Goal: Transaction & Acquisition: Download file/media

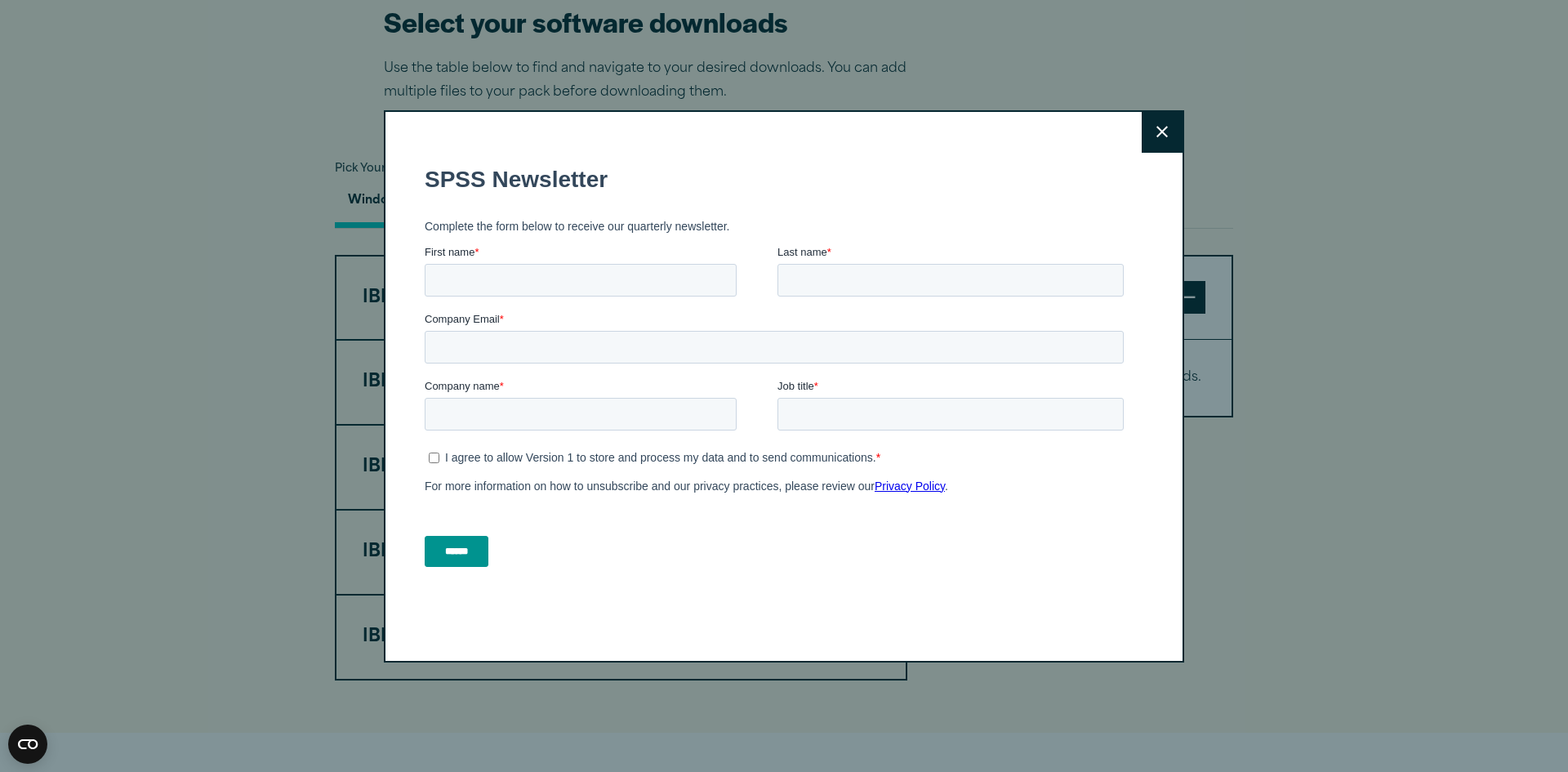
click at [1154, 124] on button "Close" at bounding box center [1162, 132] width 41 height 41
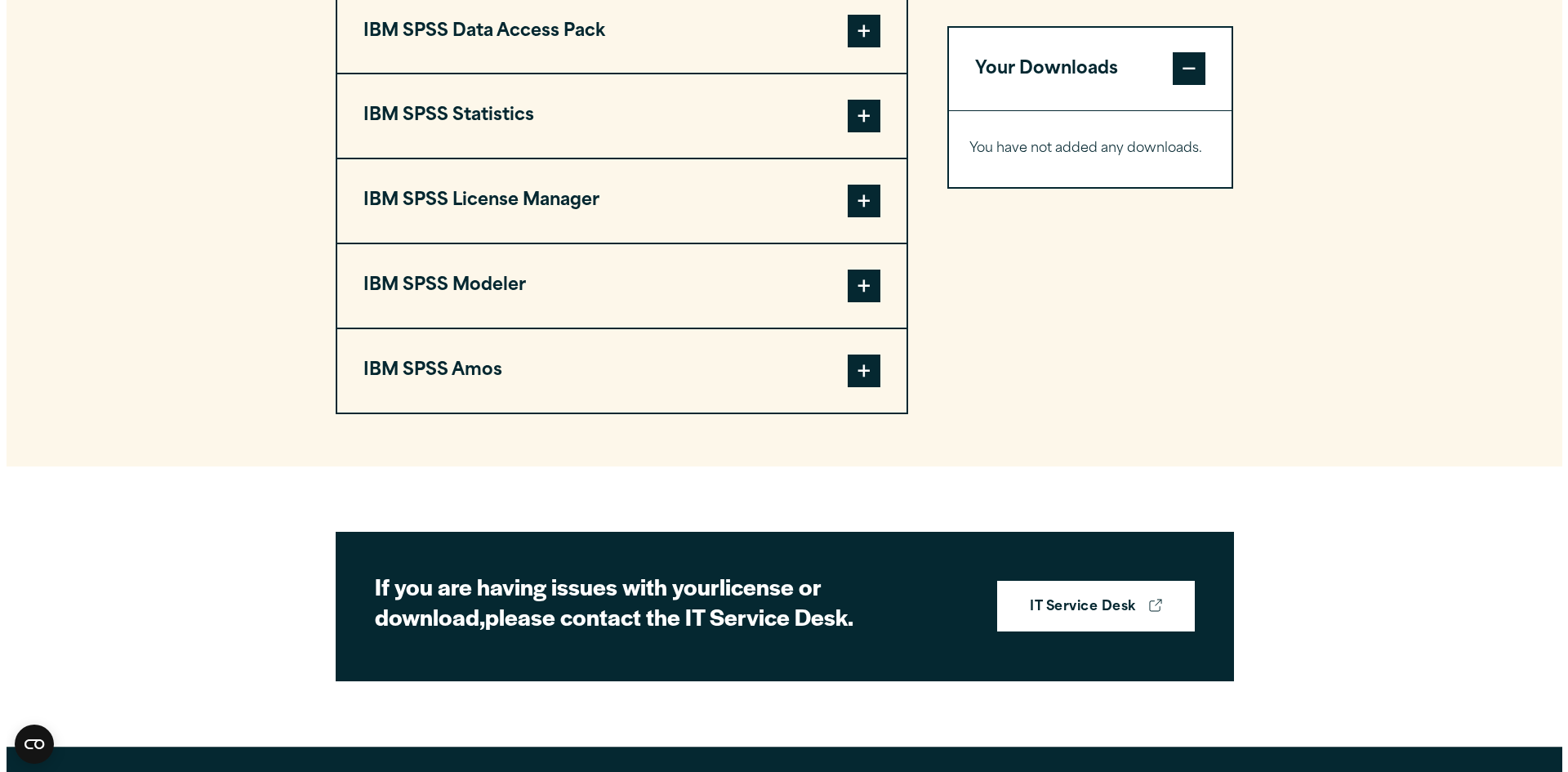
scroll to position [1211, 0]
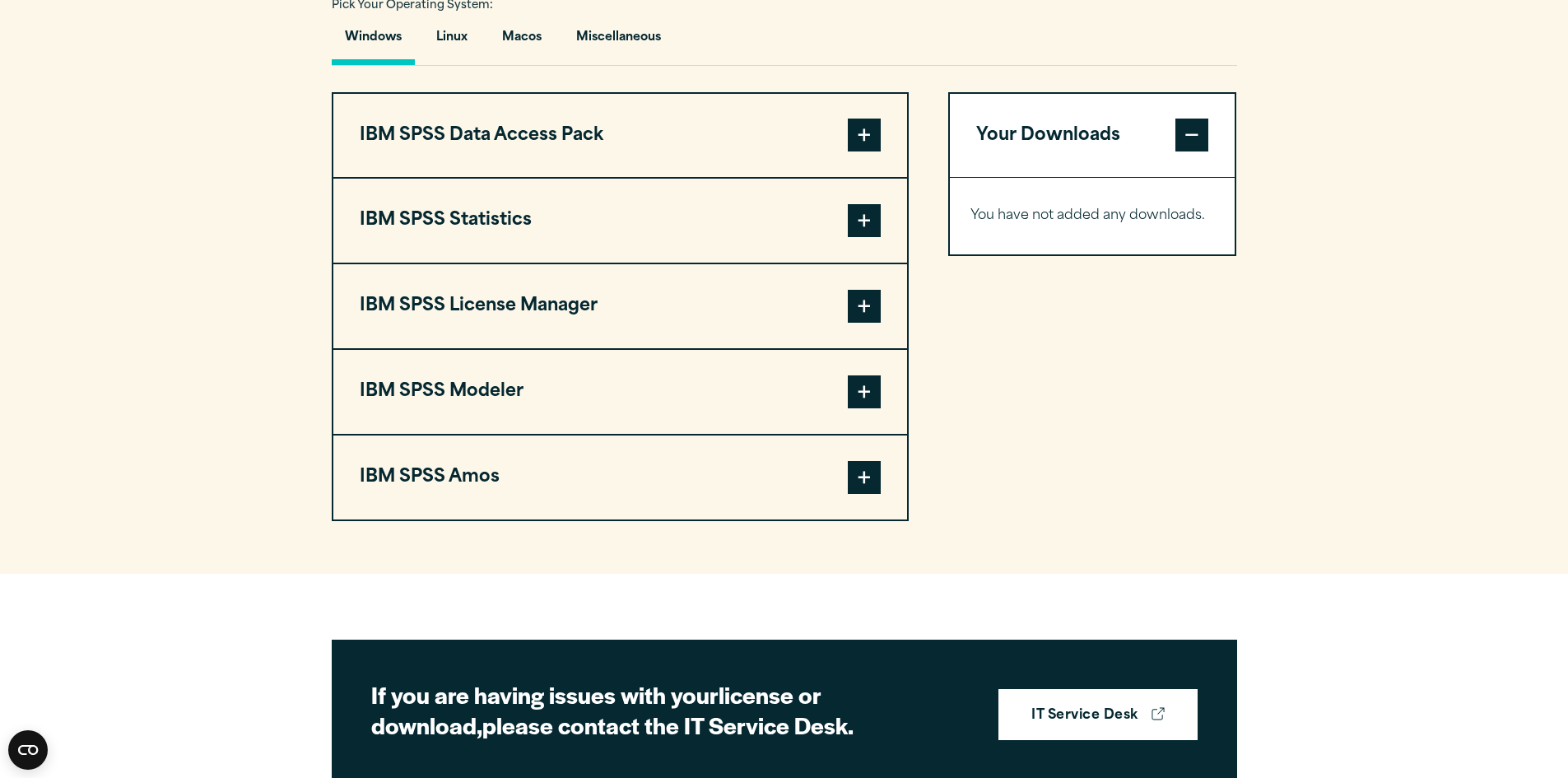
click at [852, 237] on span at bounding box center [864, 221] width 33 height 33
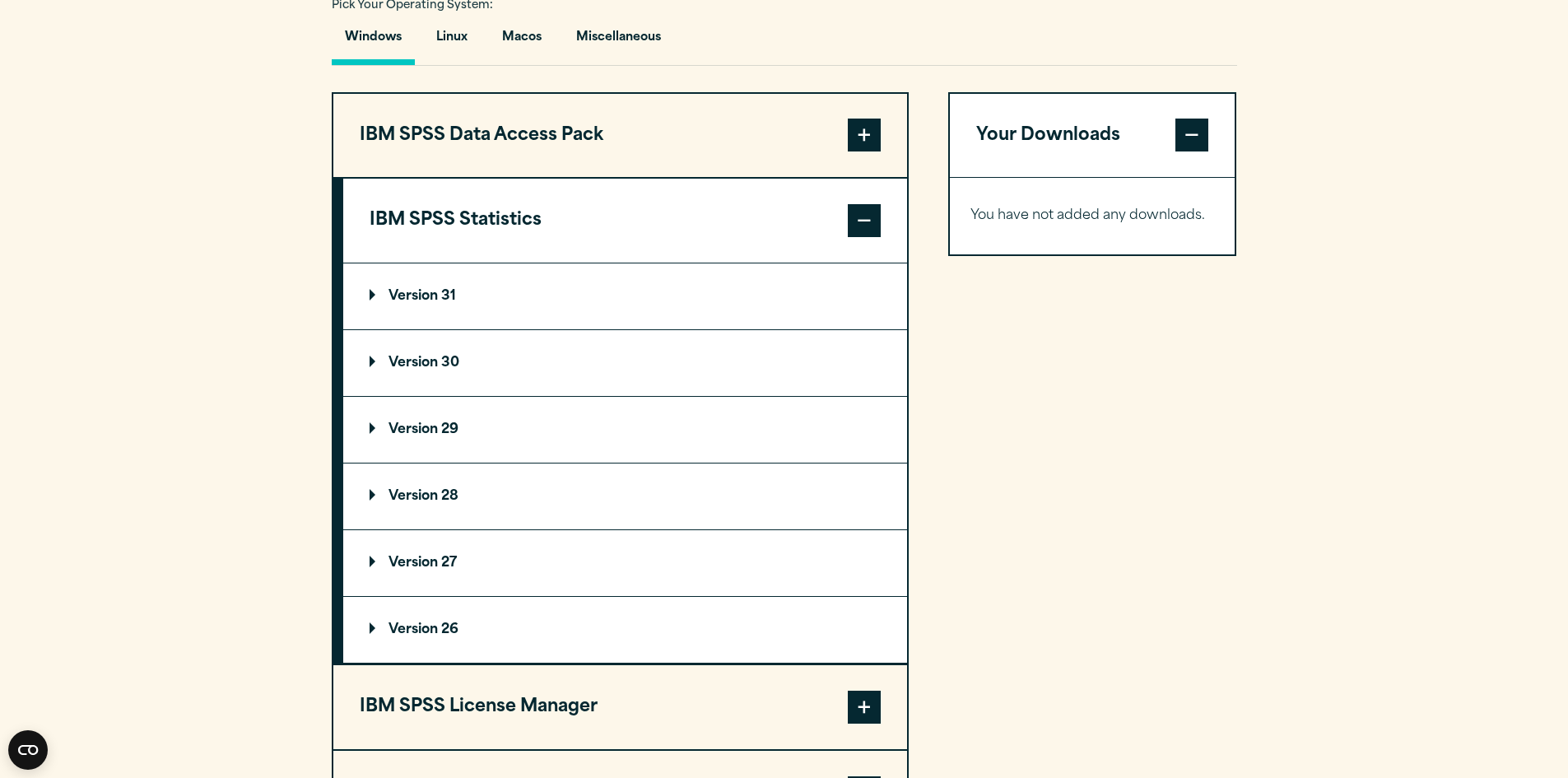
click at [440, 303] on p "Version 31" at bounding box center [412, 296] width 86 height 13
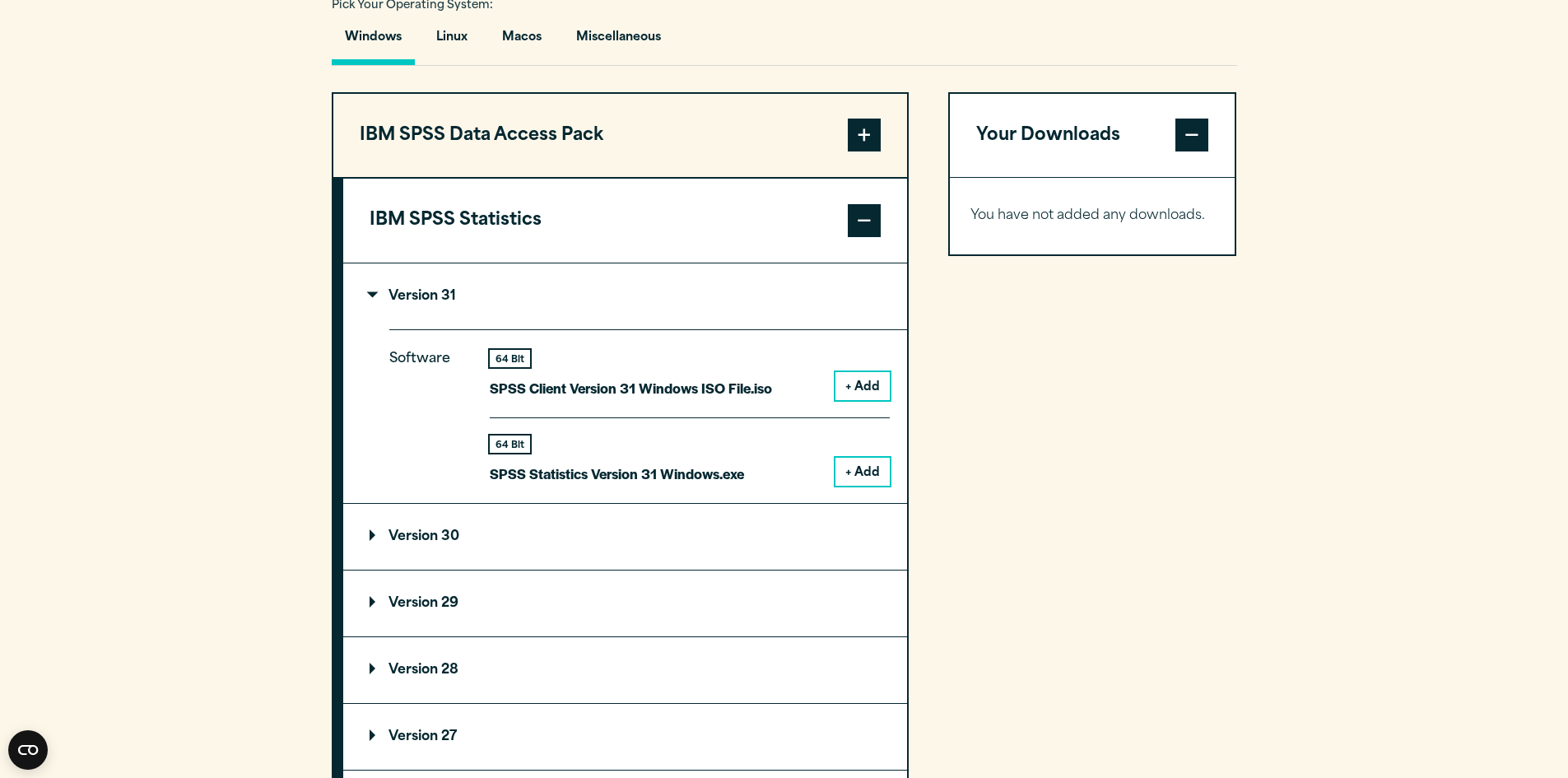
click at [560, 178] on button "IBM SPSS Data Access Pack" at bounding box center [620, 136] width 573 height 84
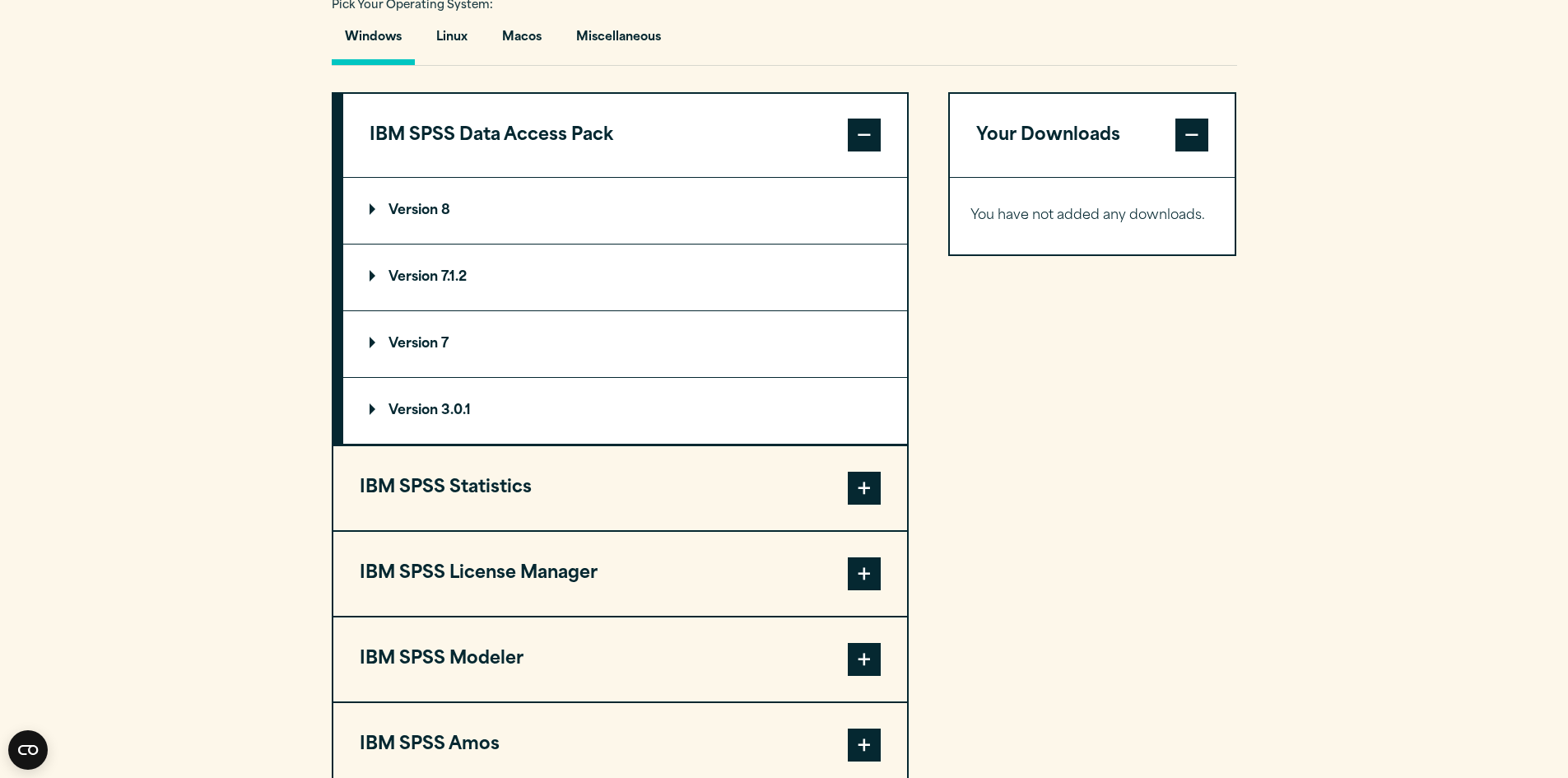
click at [575, 178] on button "IBM SPSS Data Access Pack" at bounding box center [625, 136] width 564 height 84
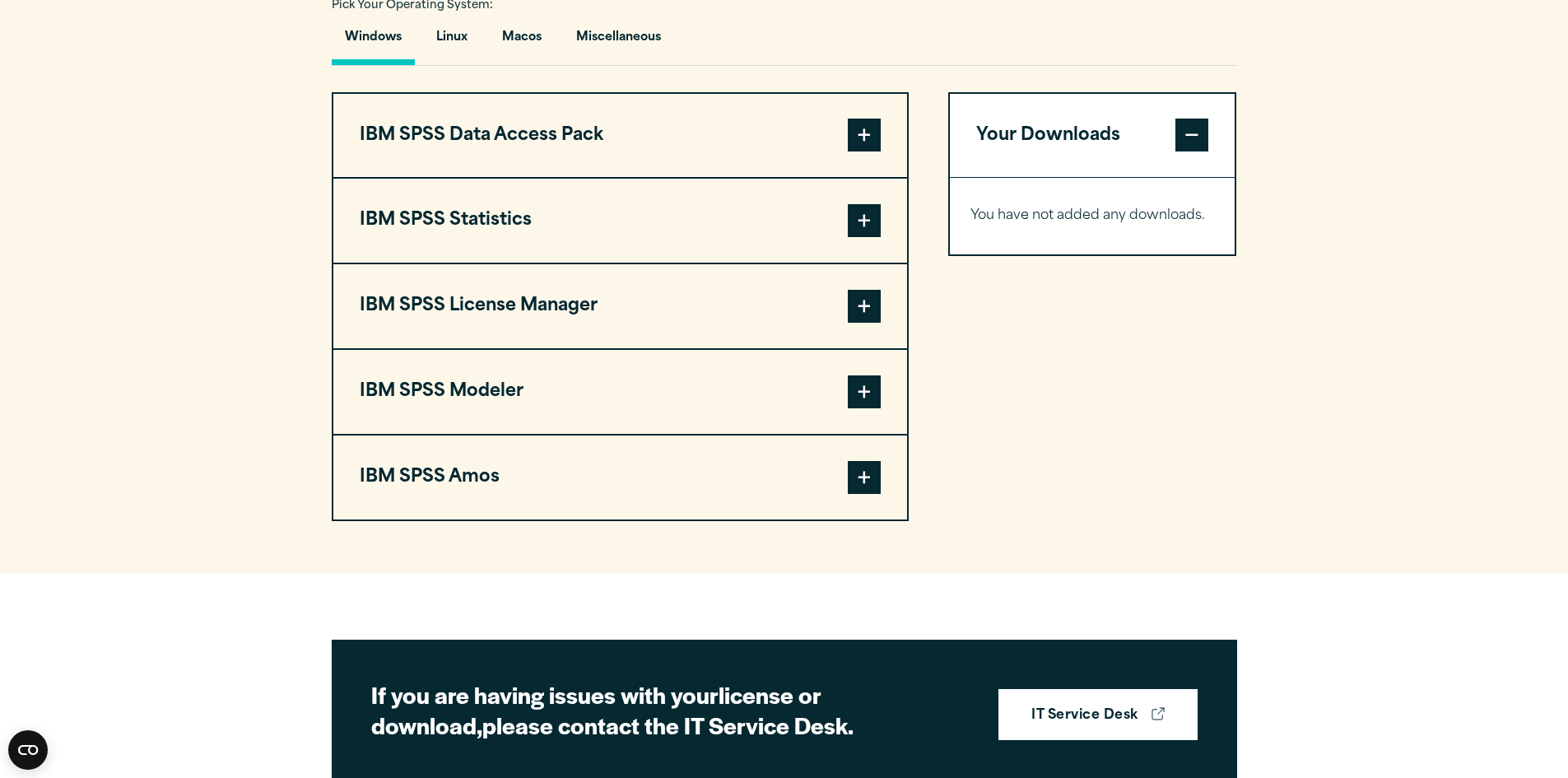
click at [512, 262] on button "IBM SPSS Statistics" at bounding box center [620, 221] width 573 height 84
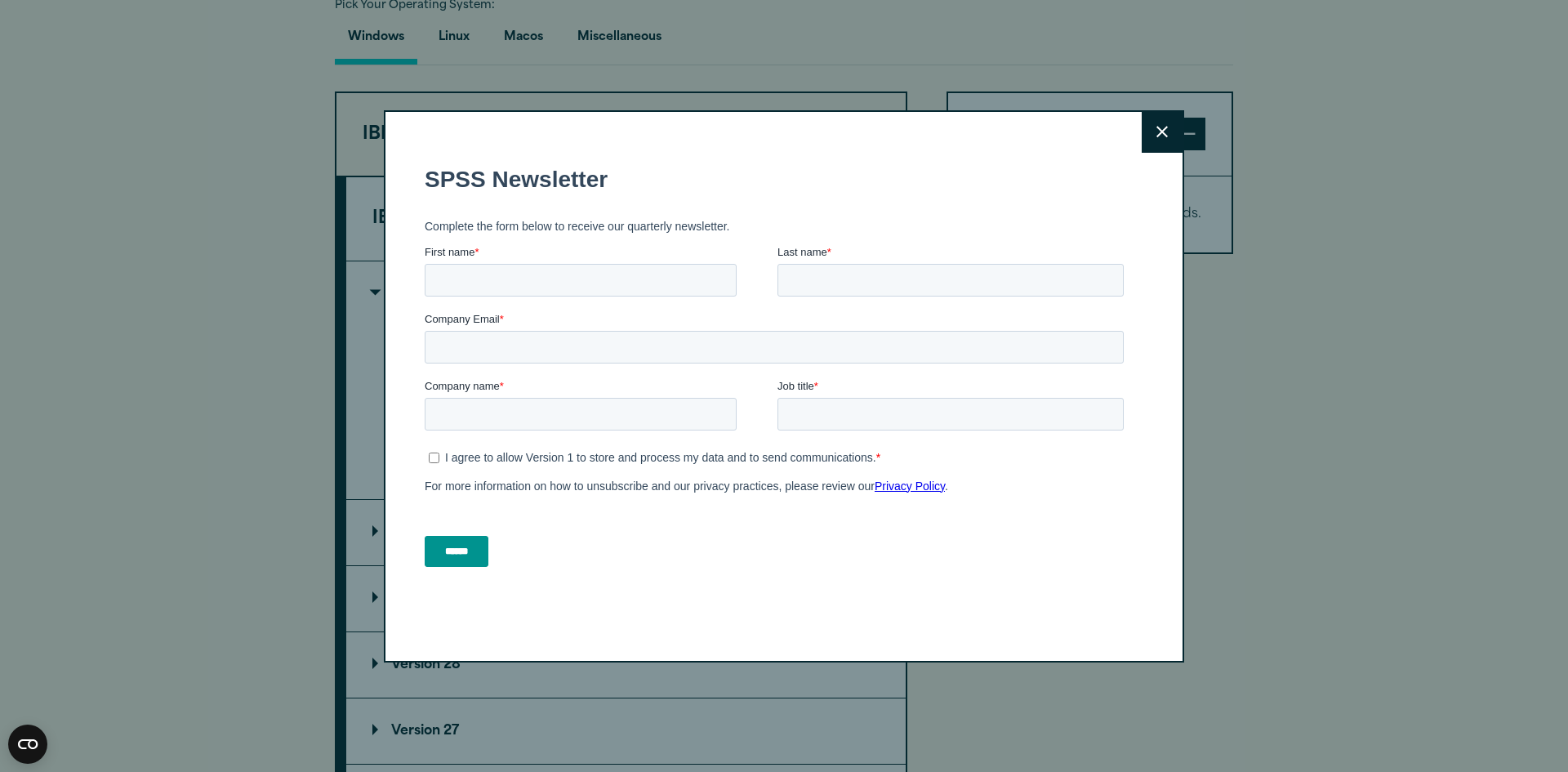
click at [1148, 130] on button "Close" at bounding box center [1162, 132] width 41 height 41
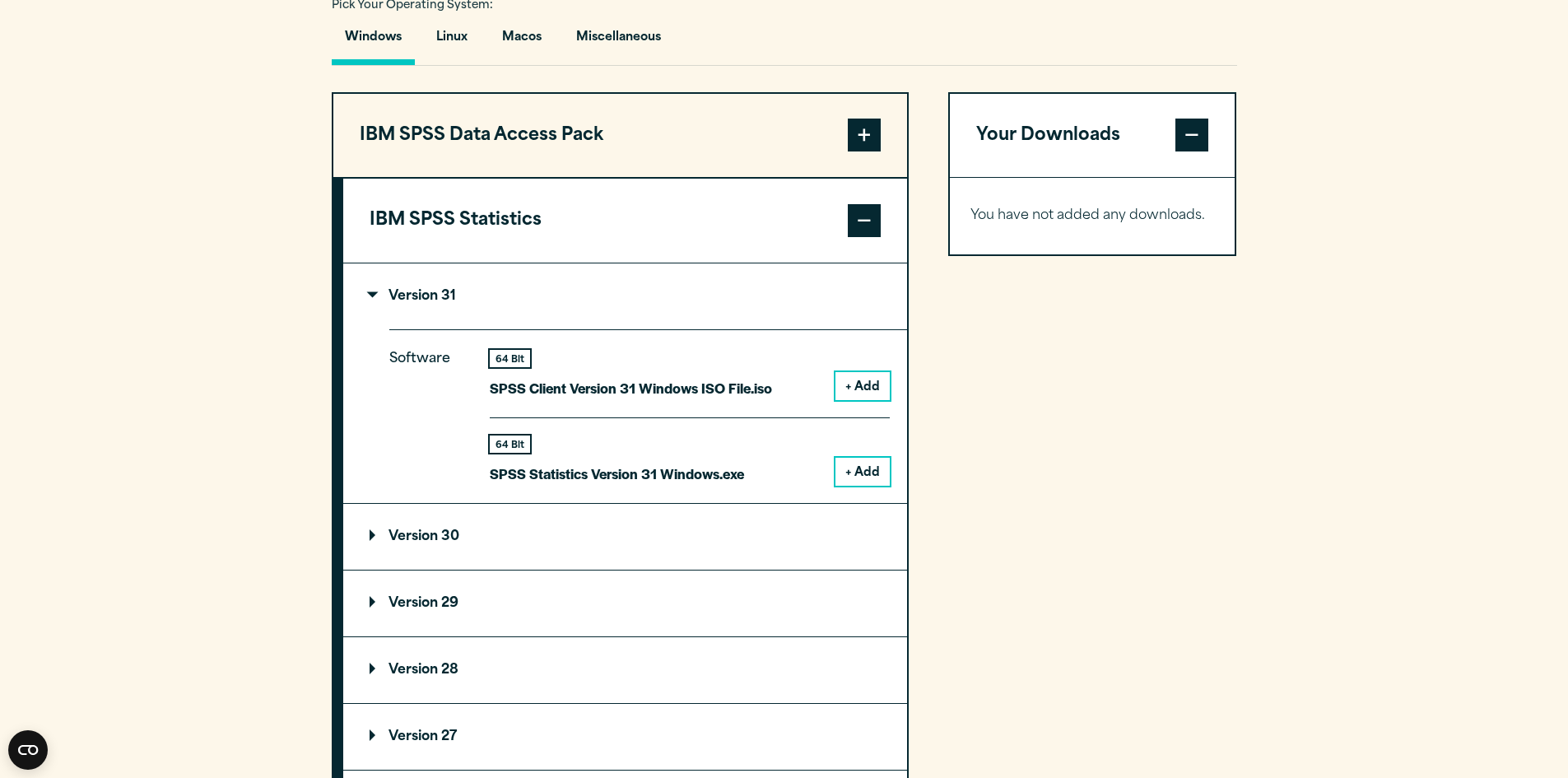
click at [860, 485] on button "+ Add" at bounding box center [862, 471] width 54 height 28
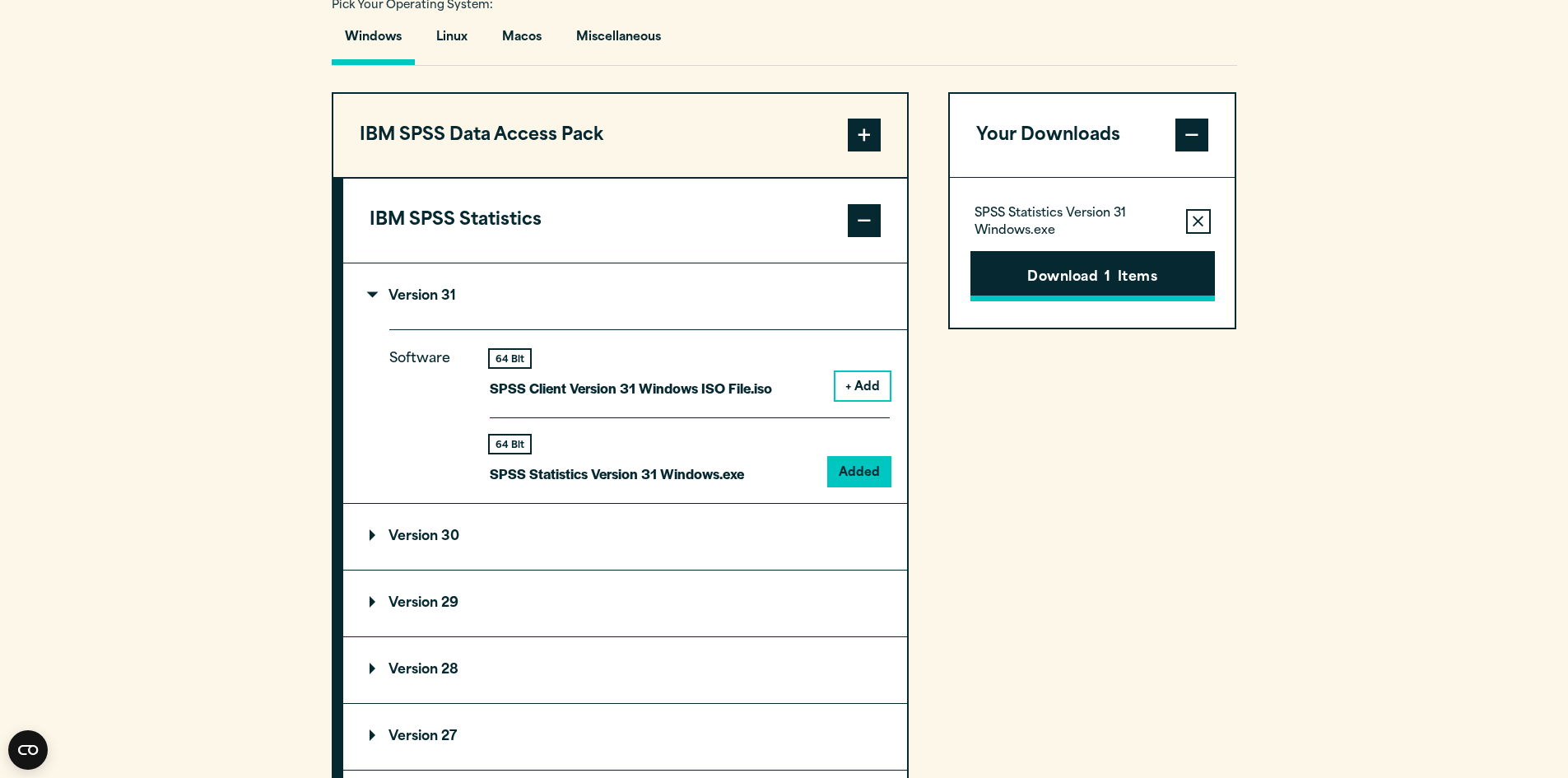
click at [1087, 302] on button "Download 1 Items" at bounding box center [1092, 276] width 244 height 51
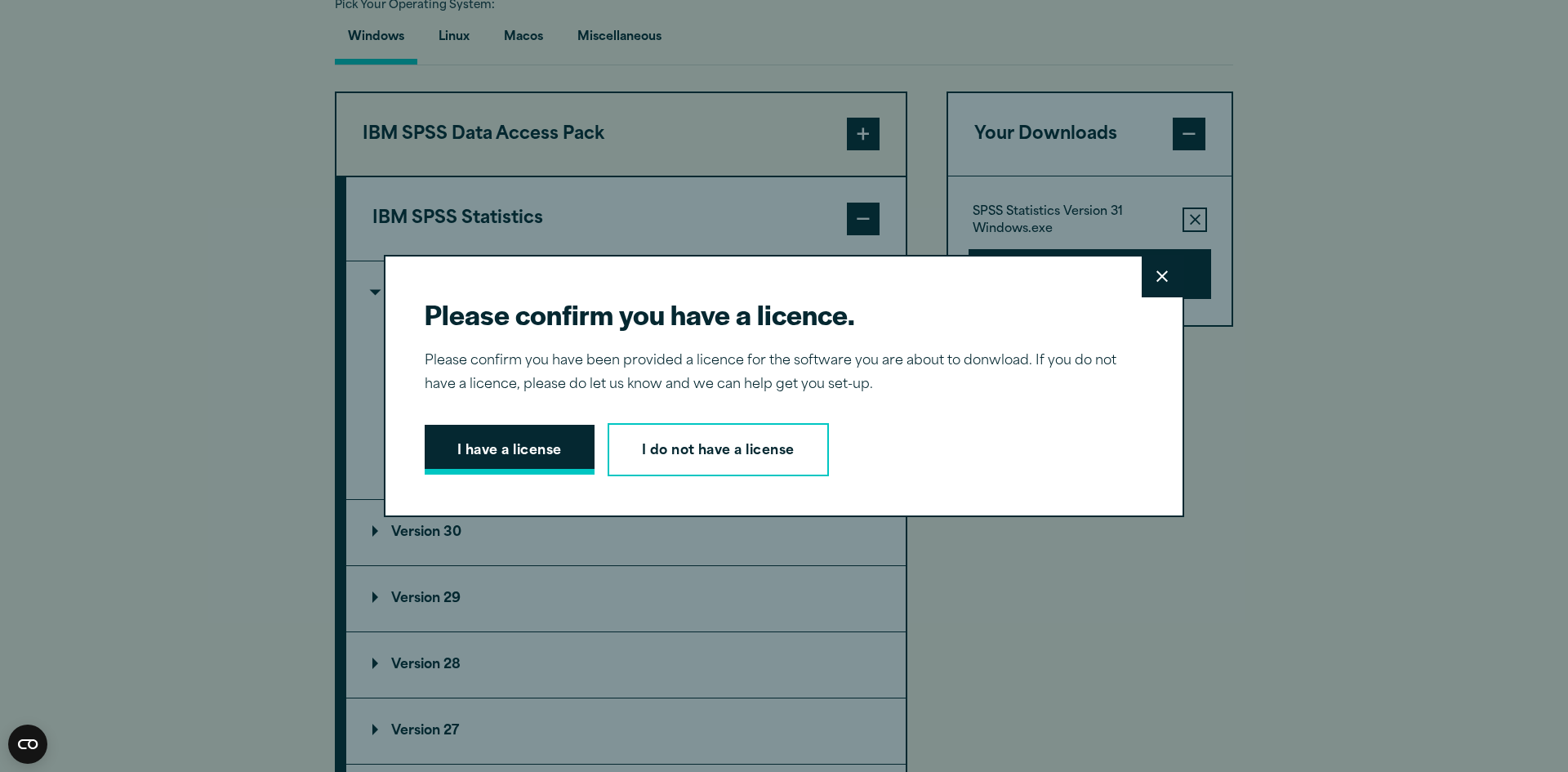
click at [527, 452] on button "I have a license" at bounding box center [510, 450] width 170 height 50
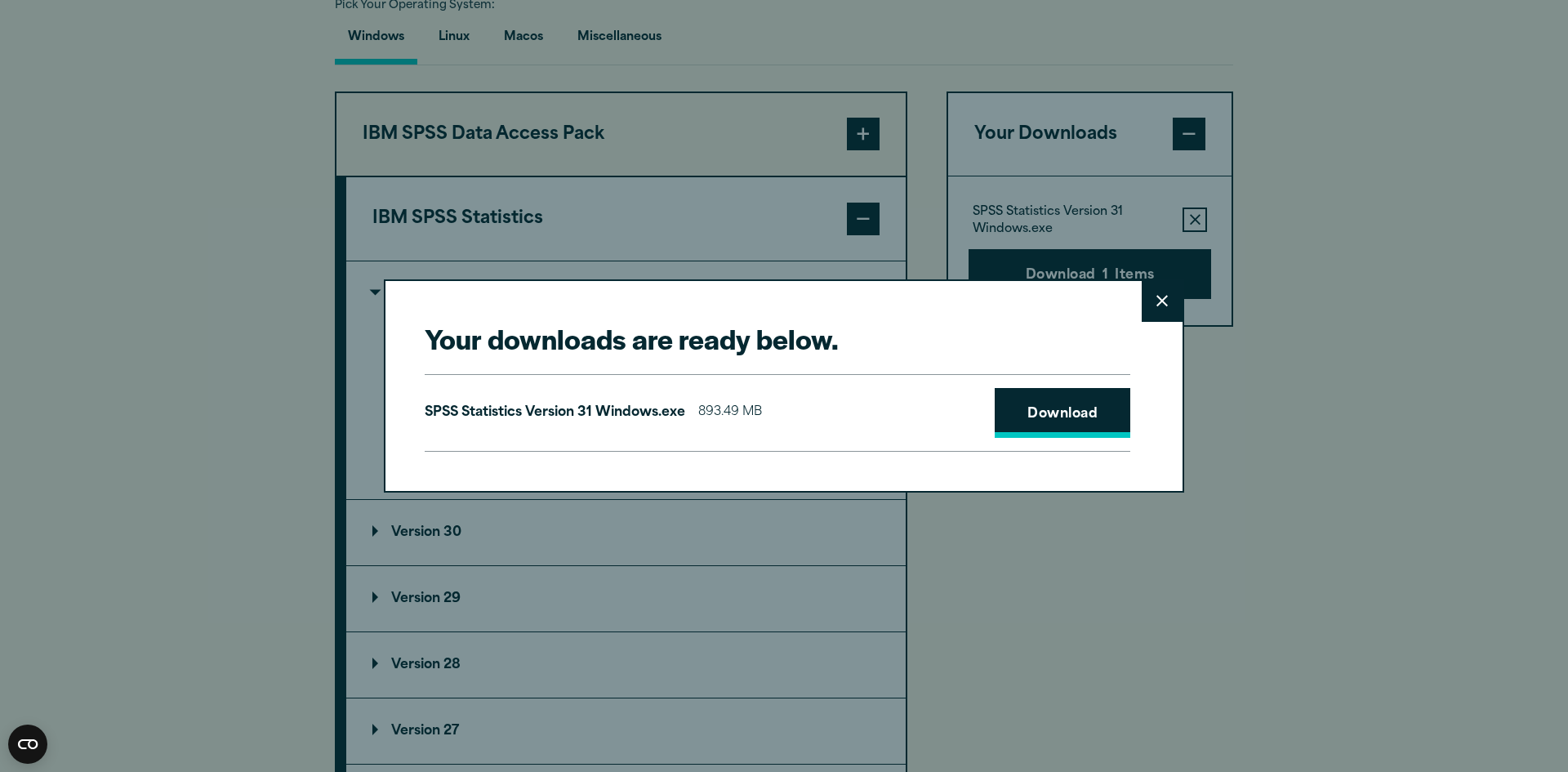
click at [1047, 407] on link "Download" at bounding box center [1063, 413] width 136 height 50
